Goal: Check status: Check status

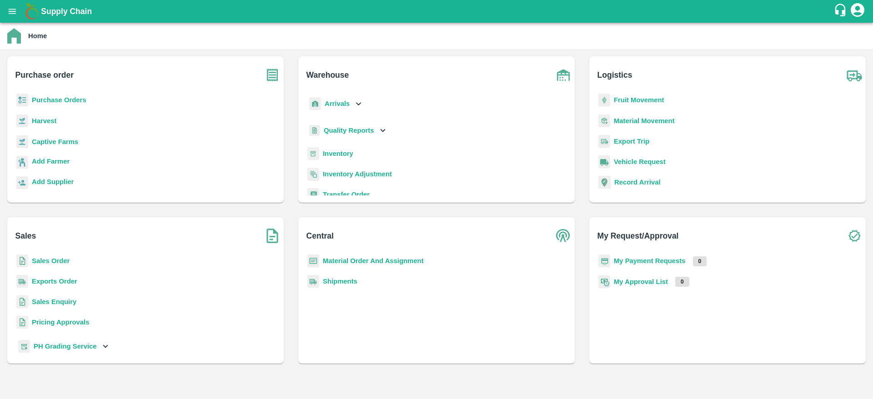
click at [74, 100] on b "Purchase Orders" at bounding box center [59, 99] width 55 height 7
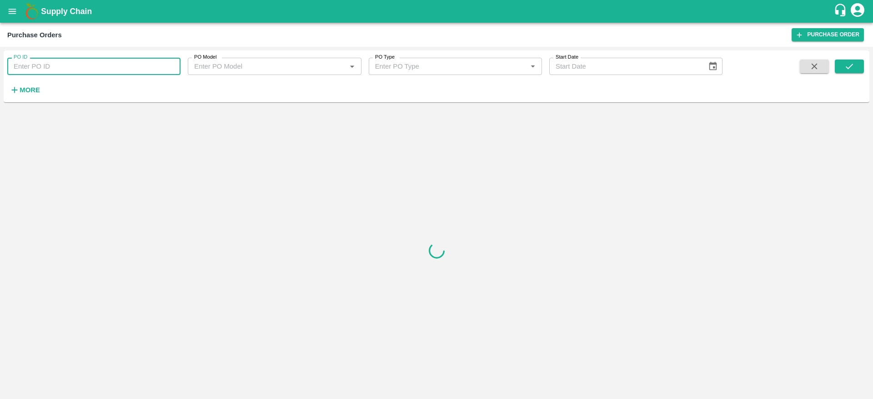
paste input "164503"
click at [58, 65] on input "164503" at bounding box center [93, 66] width 173 height 17
type input "164503"
click at [840, 65] on button "submit" at bounding box center [849, 67] width 29 height 14
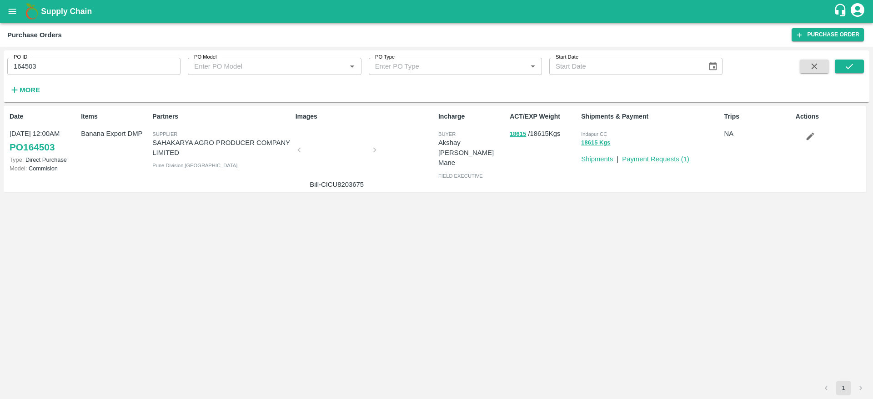
click at [654, 158] on link "Payment Requests ( 1 )" at bounding box center [655, 159] width 67 height 7
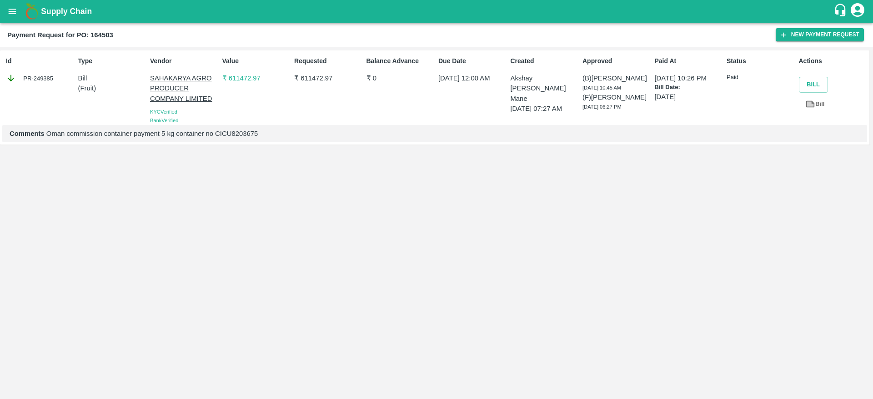
click at [236, 79] on p "₹ 611472.97" at bounding box center [256, 78] width 68 height 10
